Goal: Obtain resource: Download file/media

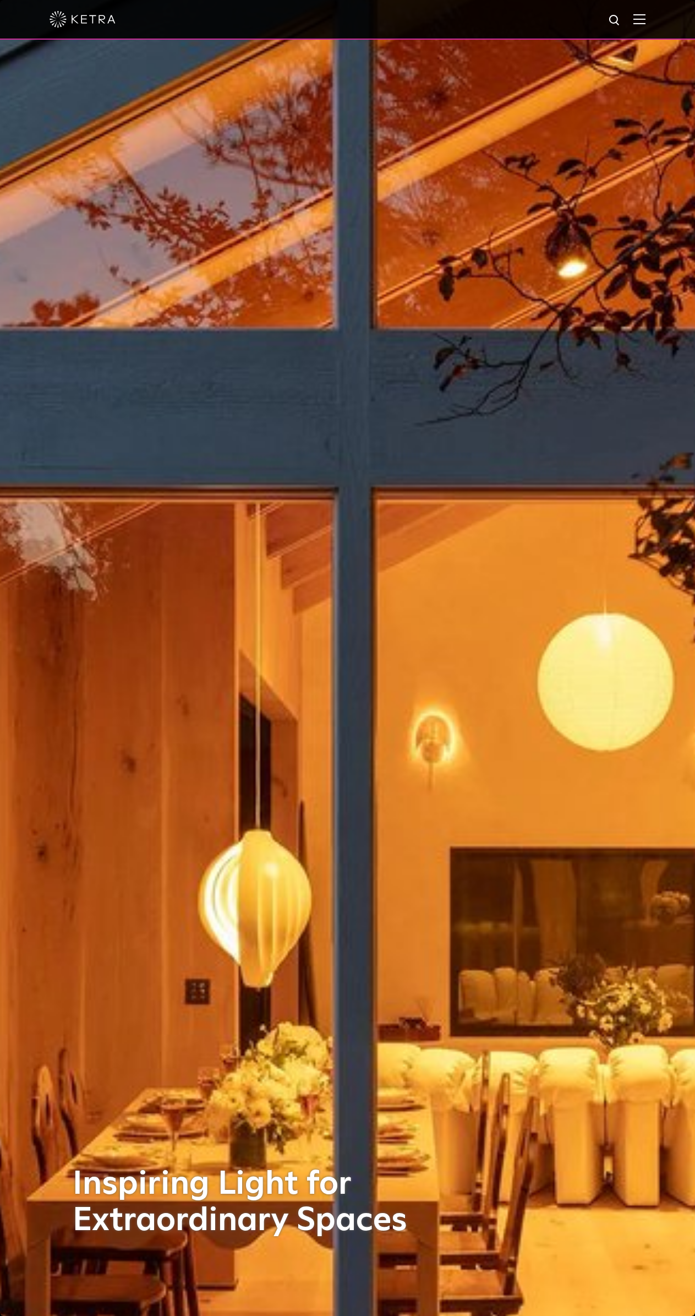
click at [645, 13] on div at bounding box center [348, 19] width 596 height 39
click at [646, 20] on img at bounding box center [640, 19] width 12 height 10
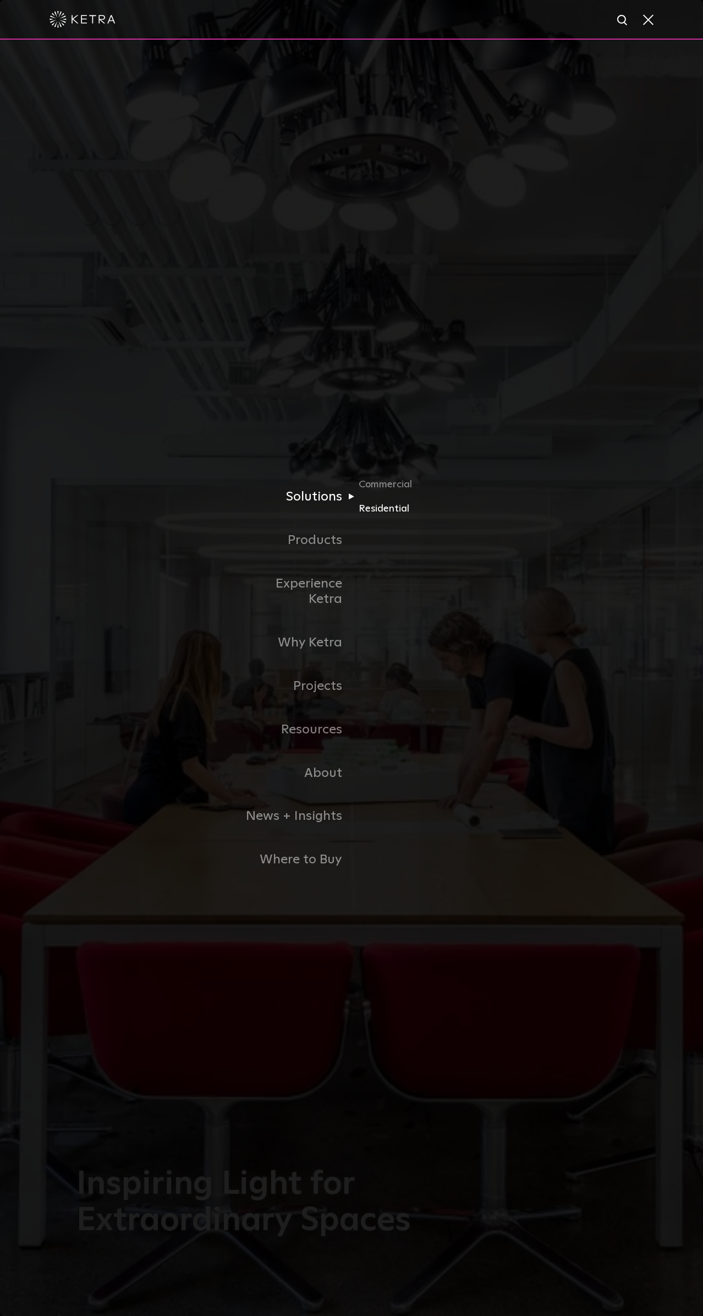
click at [379, 517] on link "Residential" at bounding box center [412, 509] width 106 height 16
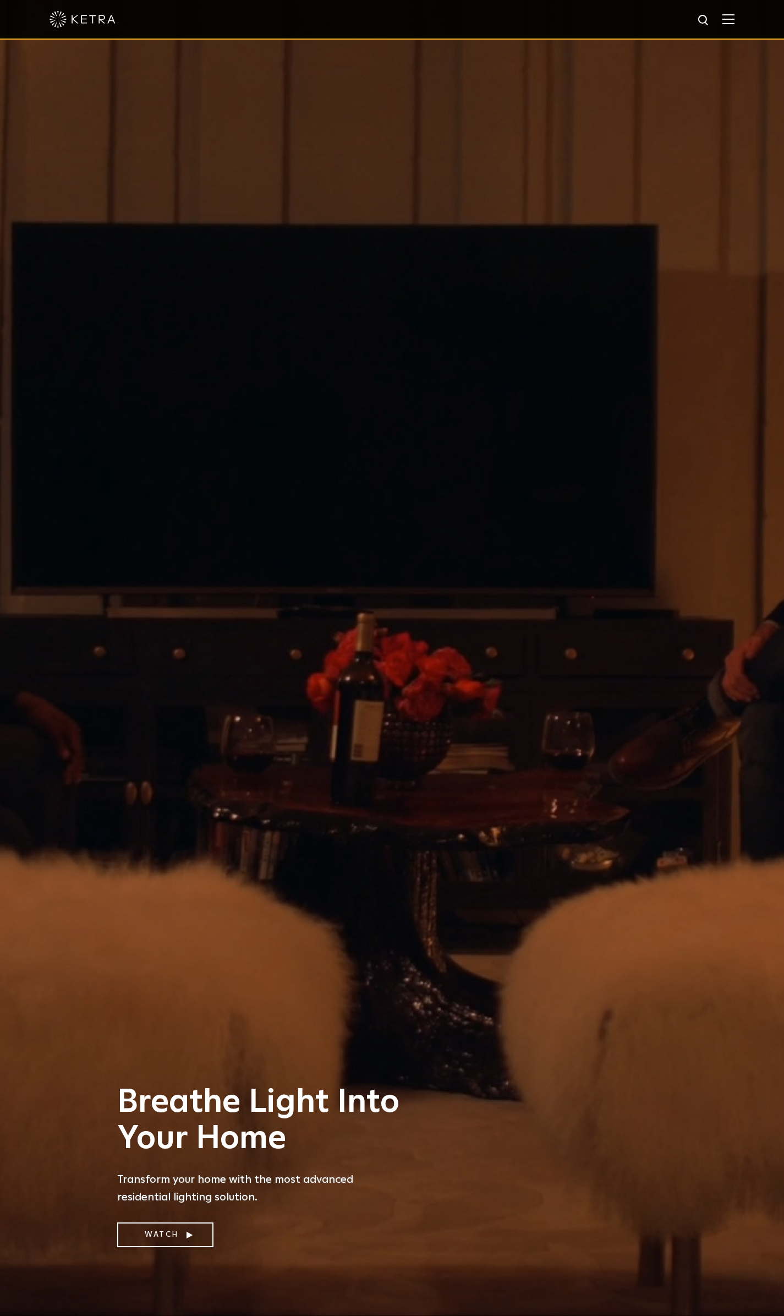
click at [695, 22] on img at bounding box center [729, 19] width 12 height 10
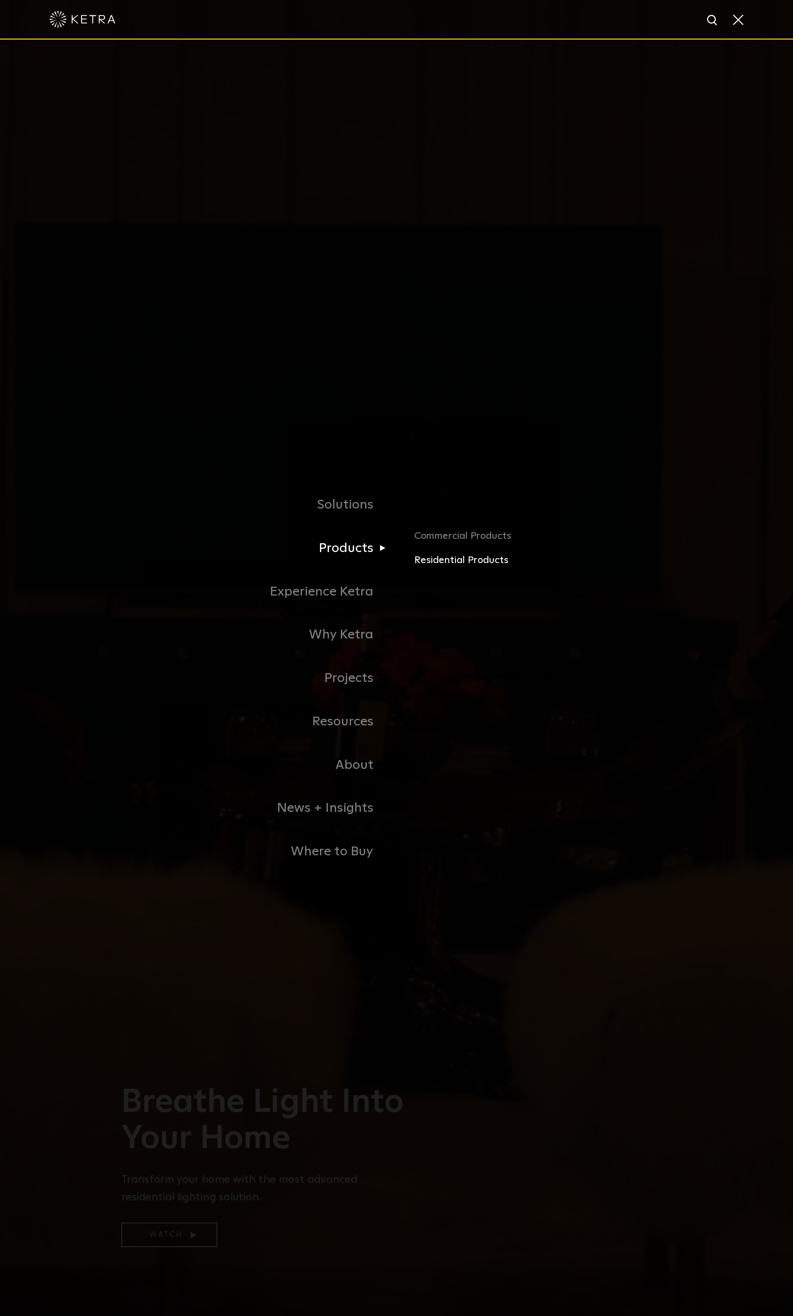
click at [451, 565] on link "Residential Products" at bounding box center [543, 561] width 258 height 16
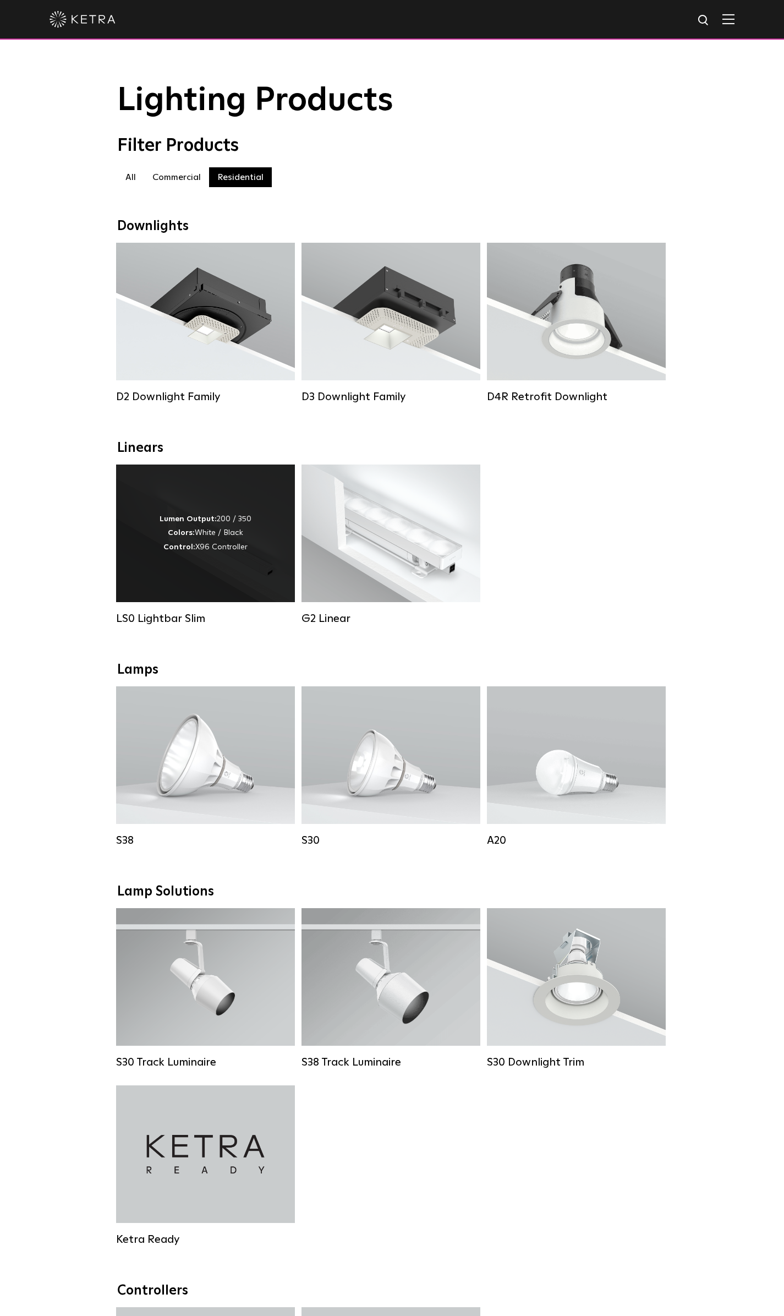
click at [211, 598] on div "Lumen Output: 200 / 350 Colors: White / Black Control: X96 Controller" at bounding box center [205, 534] width 179 height 138
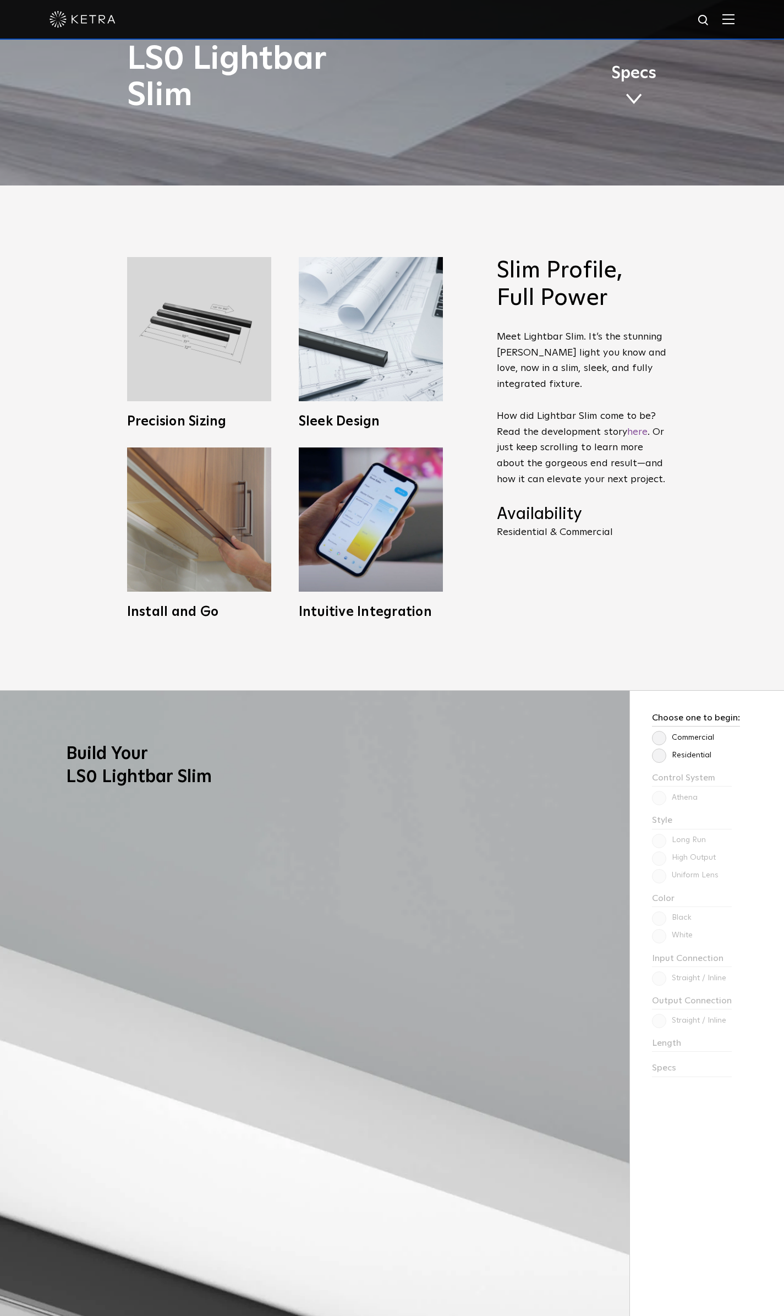
scroll to position [1249, 0]
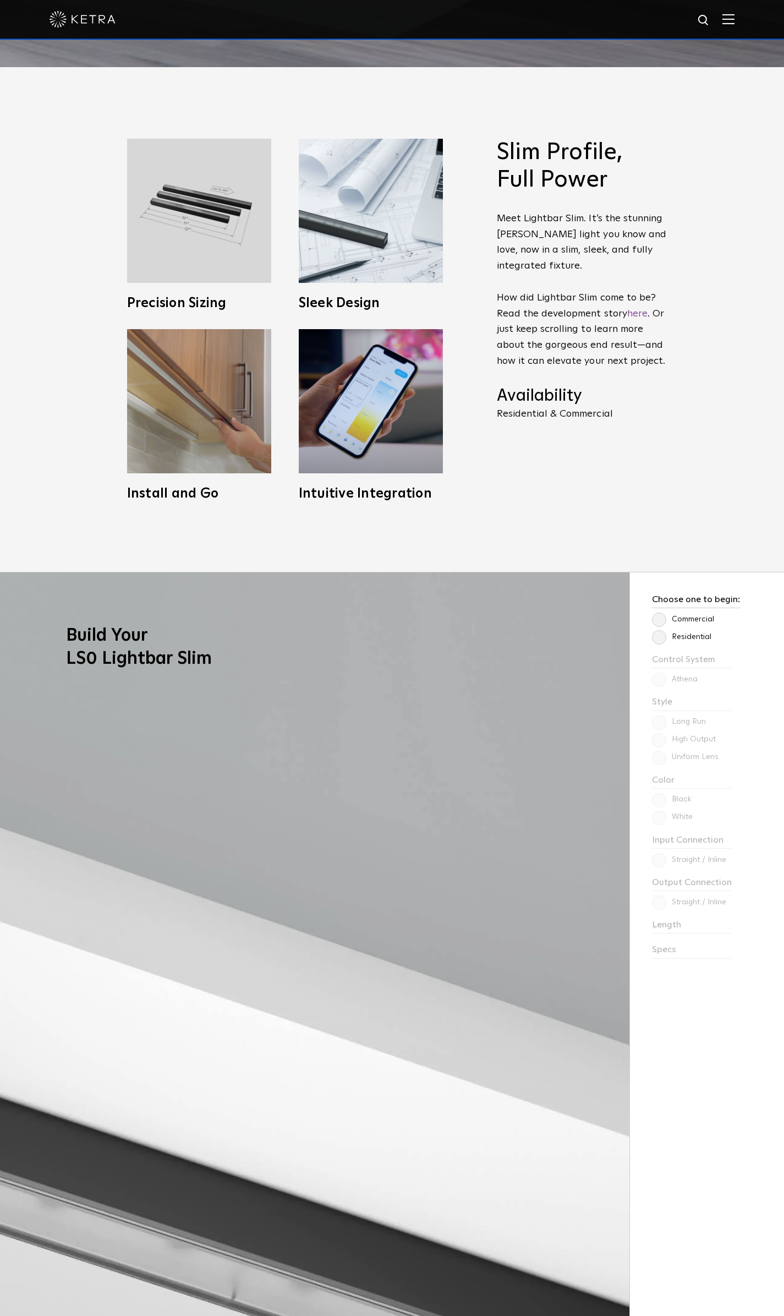
click at [672, 484] on div "Slim Profile, Full Power Meet Lightbar Slim. It’s the stunning Ketra light you …" at bounding box center [392, 320] width 572 height 362
click at [665, 639] on label "Residential" at bounding box center [681, 636] width 59 height 9
click at [0, 0] on input "Residential" at bounding box center [0, 0] width 0 height 0
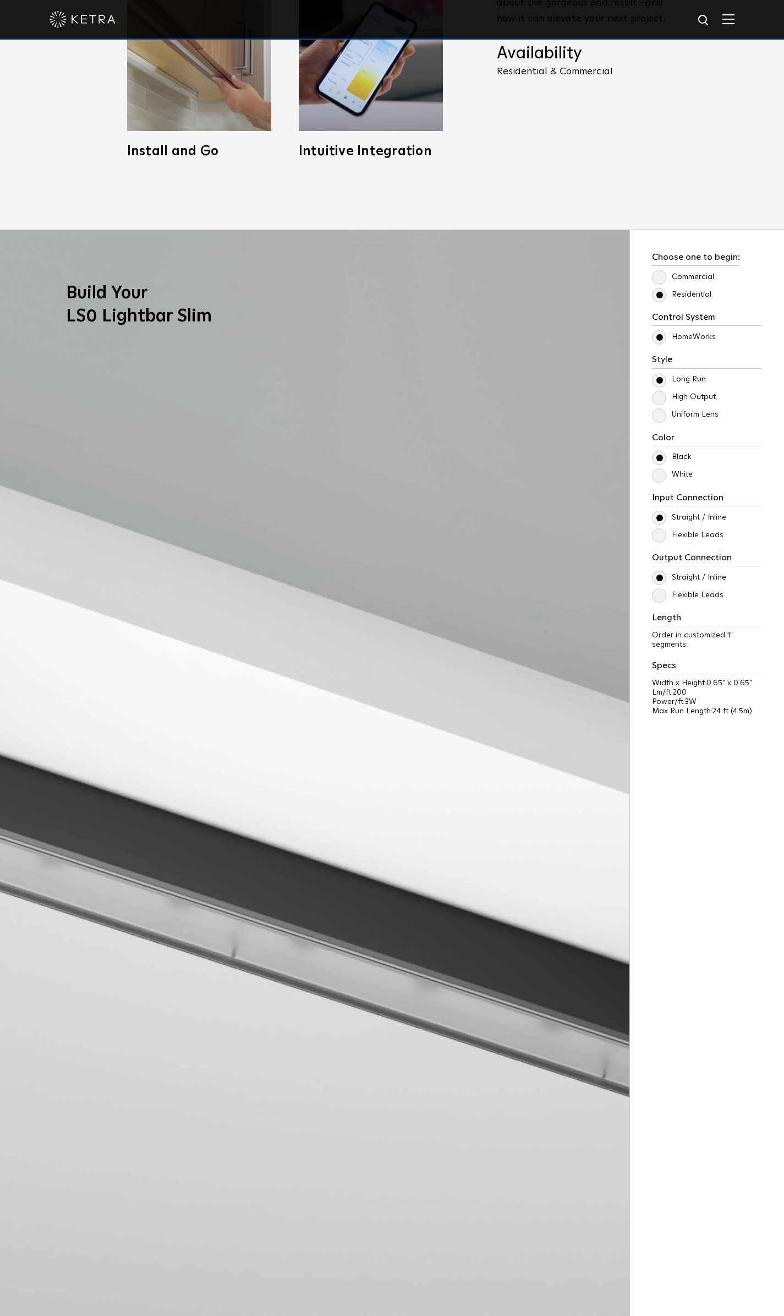
scroll to position [1597, 0]
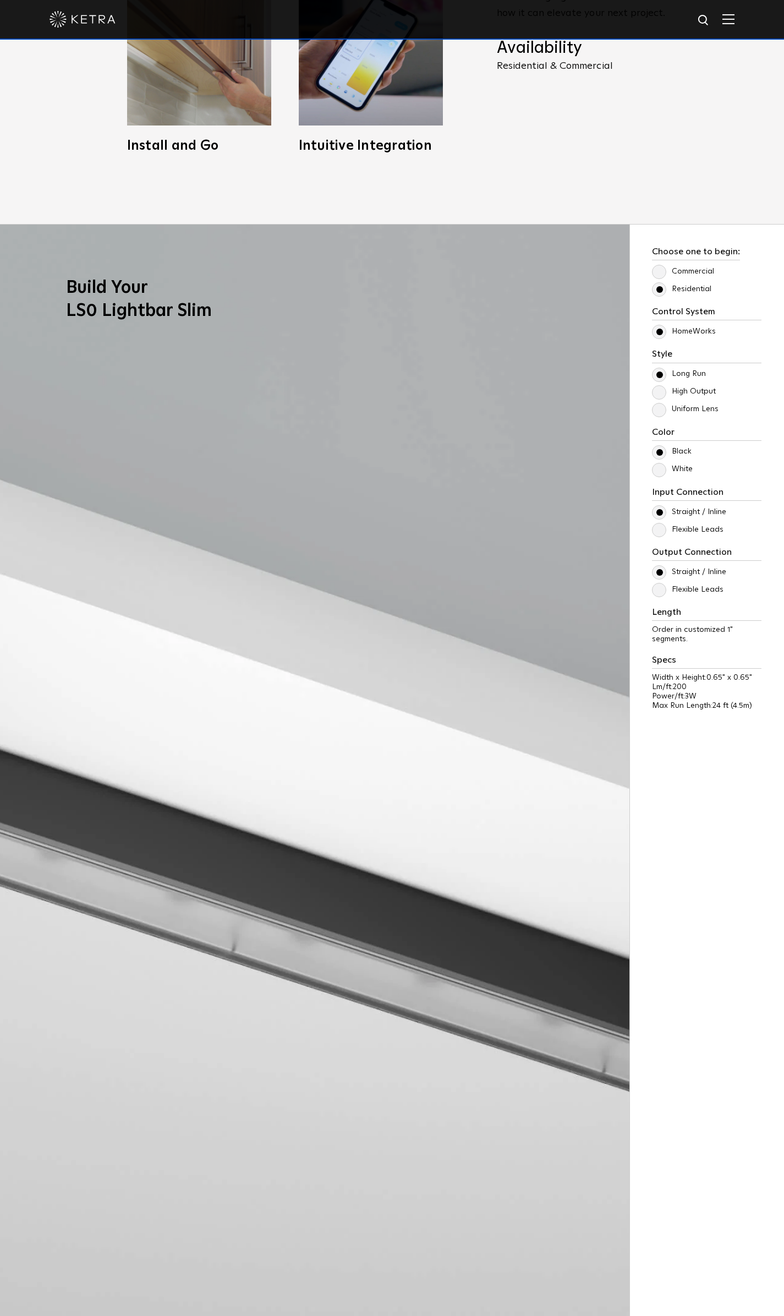
click at [663, 396] on label "High Output" at bounding box center [684, 391] width 64 height 9
click at [0, 0] on input "High Output" at bounding box center [0, 0] width 0 height 0
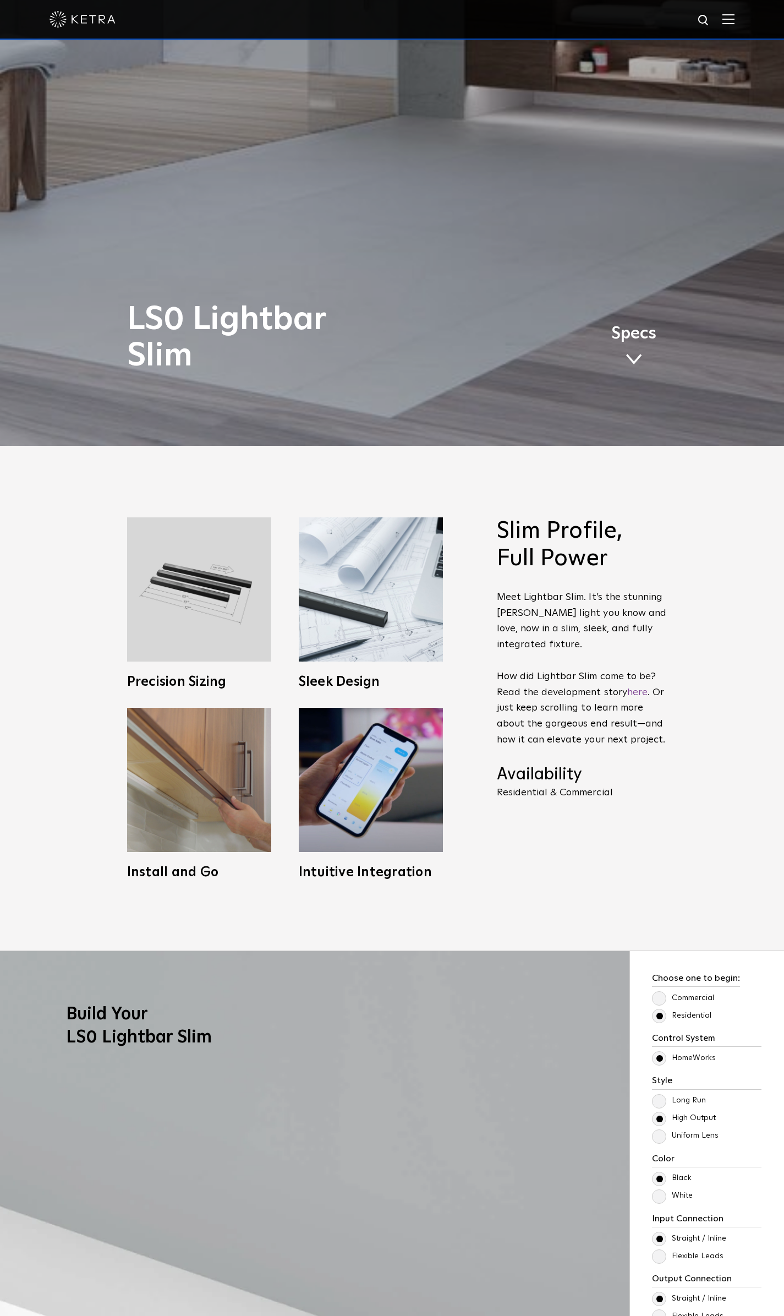
scroll to position [873, 0]
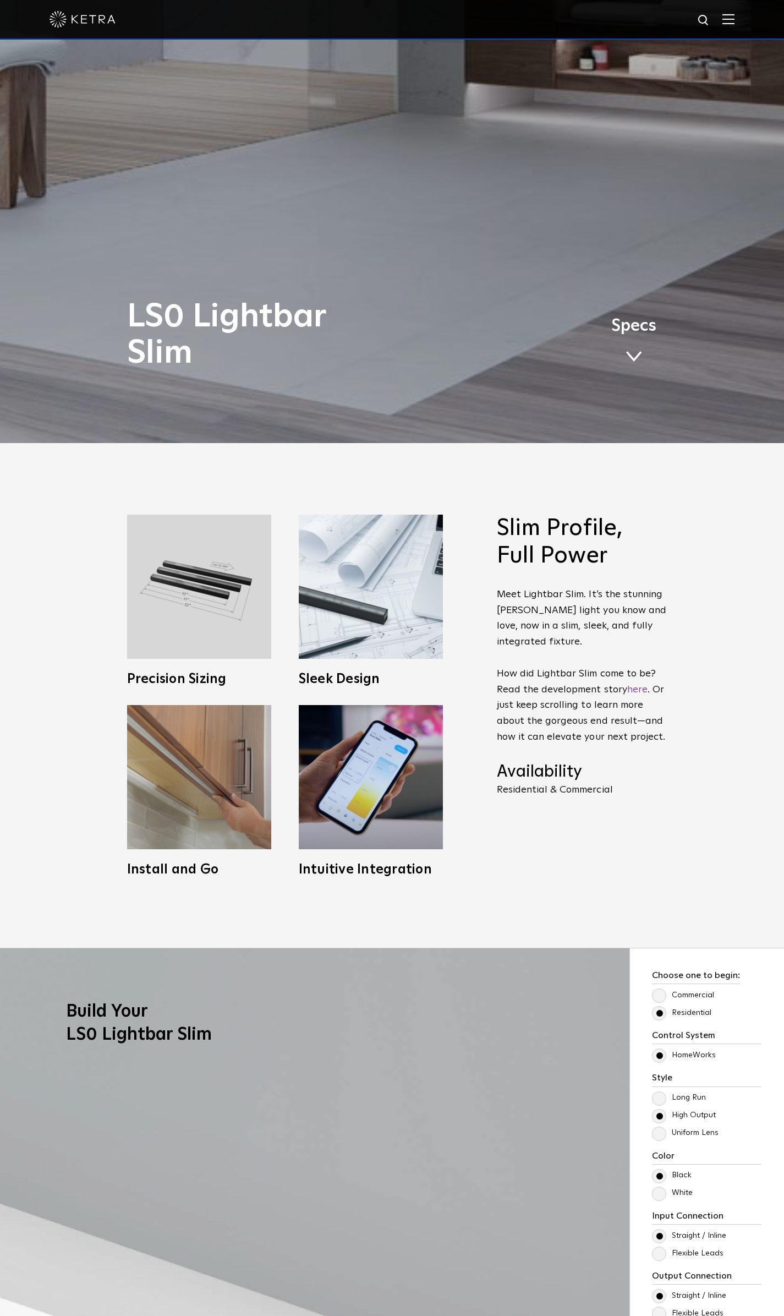
click at [636, 327] on span "Specs" at bounding box center [634, 326] width 45 height 16
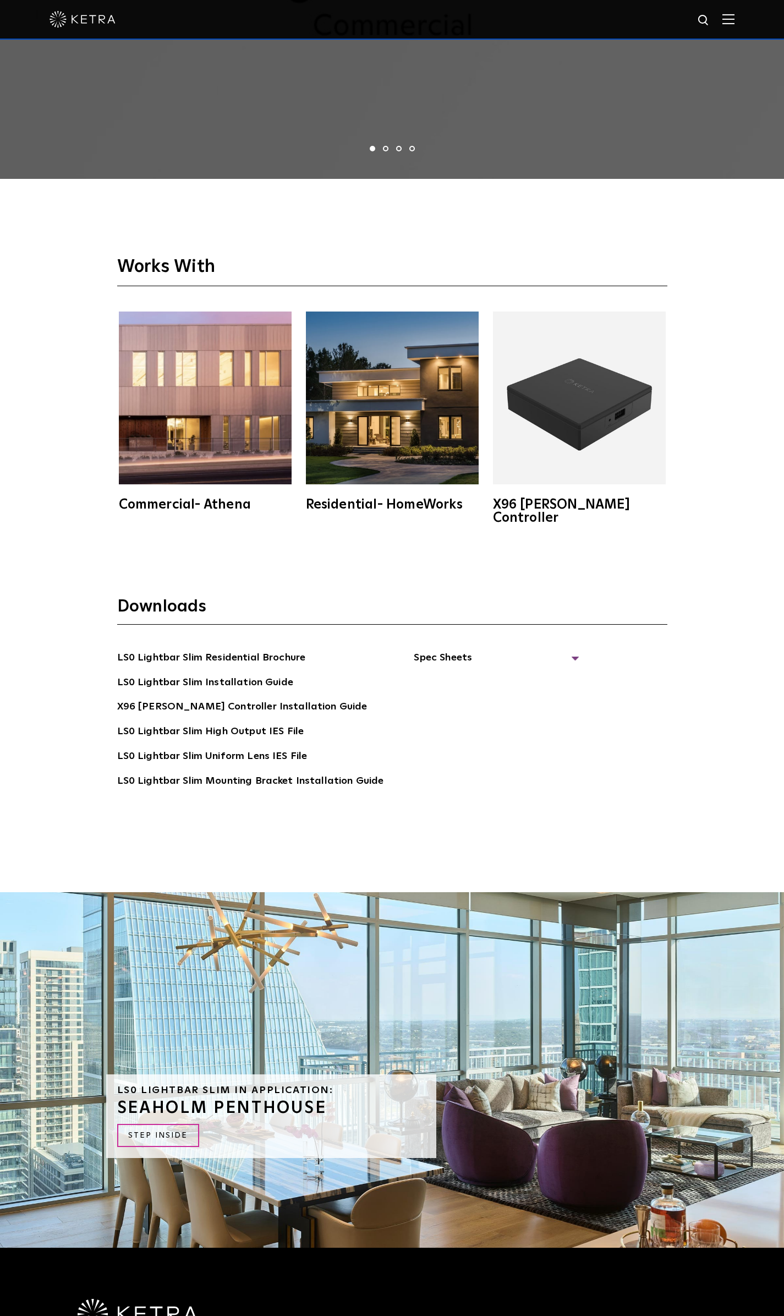
scroll to position [5339, 0]
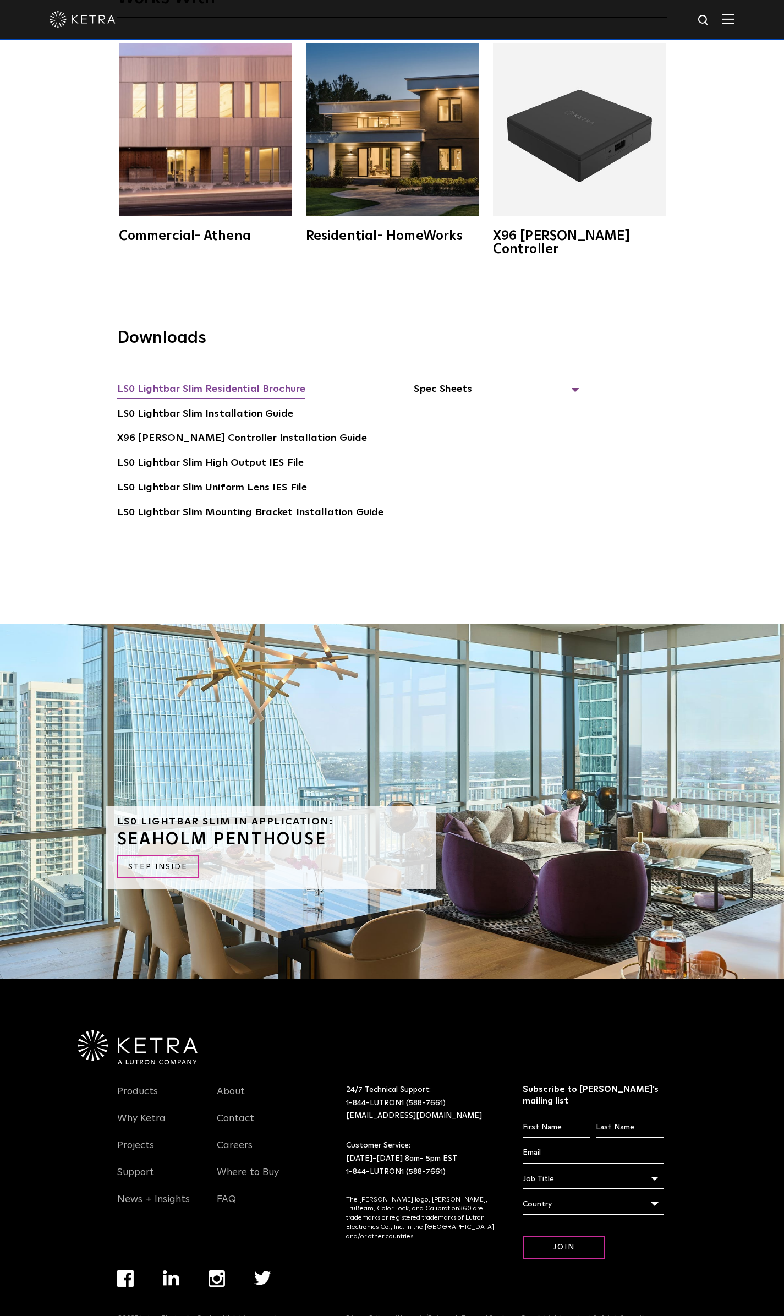
click at [281, 381] on link "LS0 Lightbar Slim Residential Brochure" at bounding box center [211, 390] width 189 height 18
click at [448, 381] on span "Spec Sheets" at bounding box center [496, 393] width 165 height 24
click at [485, 406] on link "LS0 Lightbar Slim Spec Sheet" at bounding box center [498, 415] width 141 height 18
